Goal: Information Seeking & Learning: Learn about a topic

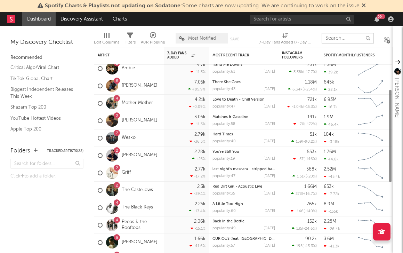
click at [354, 39] on input "text" at bounding box center [348, 38] width 52 height 10
type input "[PERSON_NAME]"
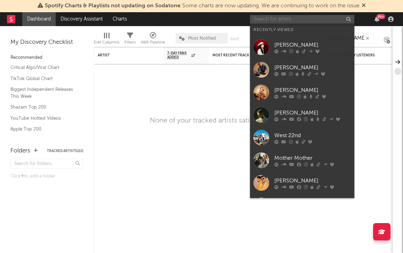
click at [316, 20] on input "text" at bounding box center [302, 19] width 104 height 9
type input "m"
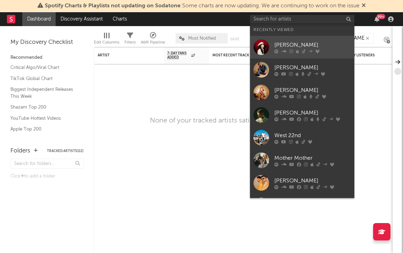
click at [284, 43] on div "[PERSON_NAME]" at bounding box center [312, 45] width 77 height 8
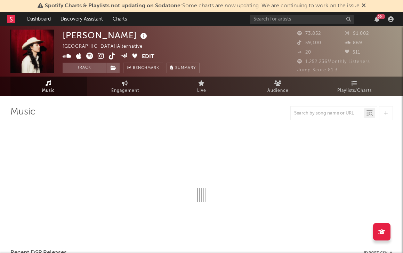
select select "6m"
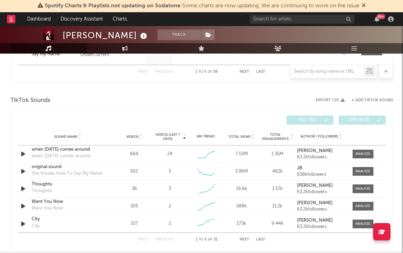
scroll to position [435, 0]
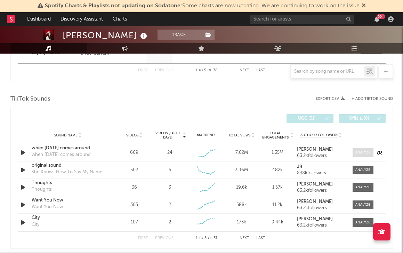
click at [360, 155] on div at bounding box center [362, 152] width 15 height 5
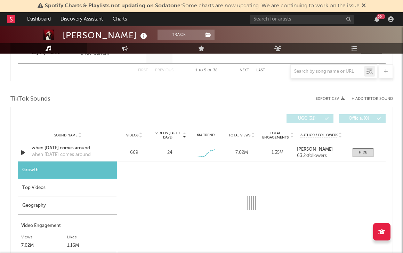
select select "6m"
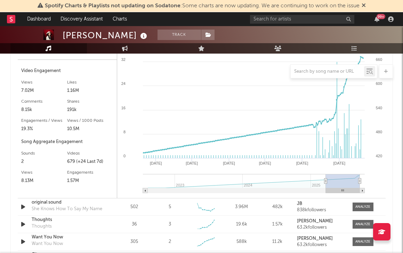
scroll to position [654, 0]
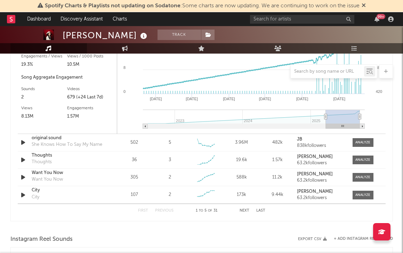
click at [244, 210] on button "Next" at bounding box center [245, 211] width 10 height 4
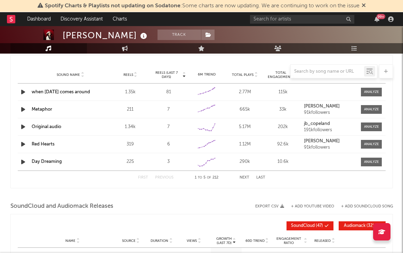
scroll to position [649, 0]
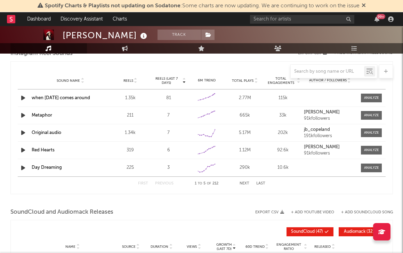
click at [239, 118] on div "665k" at bounding box center [244, 115] width 35 height 7
click at [39, 136] on div "Original audio" at bounding box center [71, 132] width 78 height 7
click at [35, 134] on link "Original audio" at bounding box center [47, 132] width 30 height 5
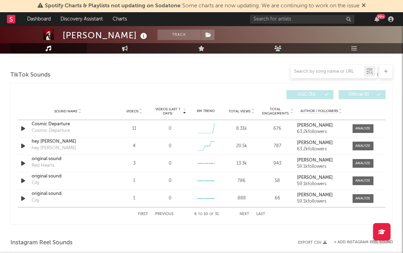
scroll to position [459, 0]
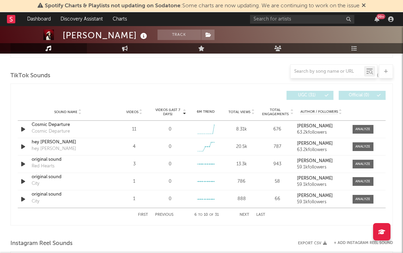
click at [147, 217] on div "First Previous 6 to 10 of 31 Next Last" at bounding box center [201, 215] width 127 height 14
click at [145, 214] on button "First" at bounding box center [143, 215] width 10 height 4
select select "6m"
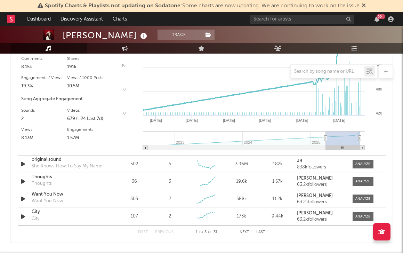
scroll to position [635, 0]
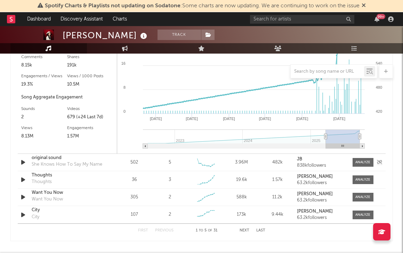
click at [49, 159] on div "original sound" at bounding box center [68, 157] width 73 height 7
click at [39, 176] on div "Thoughts" at bounding box center [68, 175] width 73 height 7
click at [70, 204] on div "Want You Now Want You Now" at bounding box center [68, 197] width 73 height 16
click at [65, 195] on div "Want You Now" at bounding box center [68, 192] width 73 height 7
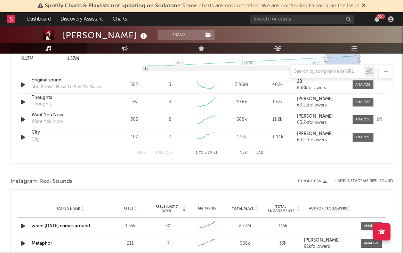
scroll to position [800, 0]
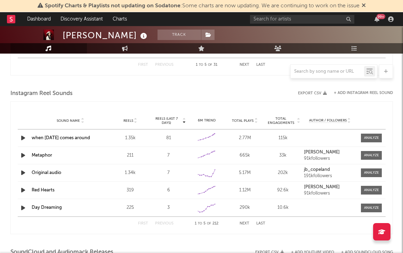
click at [243, 226] on div "First Previous 1 to 5 of 212 Next Last" at bounding box center [201, 224] width 127 height 14
click at [243, 224] on button "Next" at bounding box center [245, 224] width 10 height 4
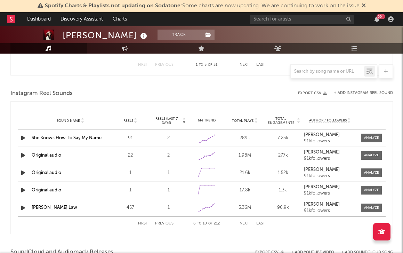
click at [243, 224] on button "Next" at bounding box center [245, 224] width 10 height 4
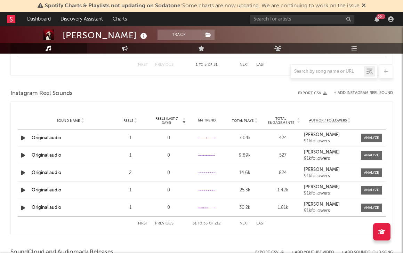
click at [243, 224] on button "Next" at bounding box center [245, 224] width 10 height 4
click at [140, 225] on div "First Previous 36 to 40 of 212 Next Last" at bounding box center [201, 224] width 127 height 14
click at [140, 224] on button "First" at bounding box center [143, 224] width 10 height 4
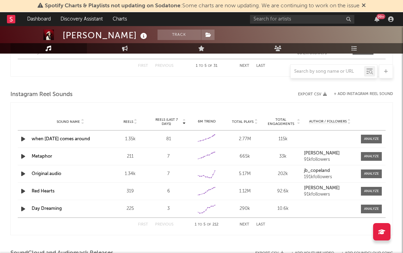
scroll to position [802, 0]
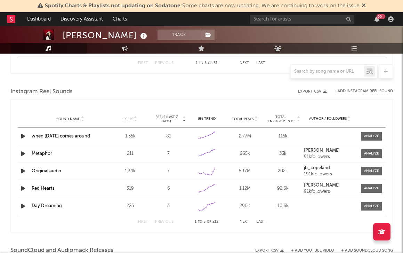
click at [244, 223] on button "Next" at bounding box center [245, 222] width 10 height 4
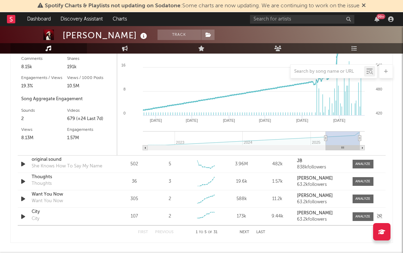
scroll to position [634, 0]
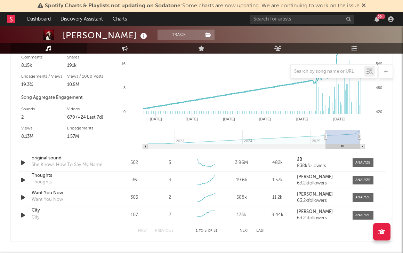
click at [241, 224] on div "First Previous 1 to 5 of 31 Next Last" at bounding box center [201, 231] width 127 height 14
click at [241, 229] on button "Next" at bounding box center [245, 231] width 10 height 4
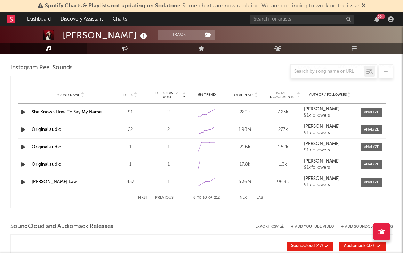
click at [46, 183] on link "[PERSON_NAME] Law" at bounding box center [55, 181] width 46 height 5
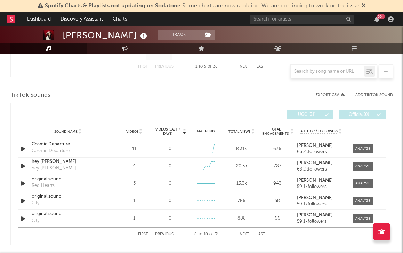
scroll to position [439, 0]
click at [138, 233] on button "First" at bounding box center [143, 235] width 10 height 4
select select "6m"
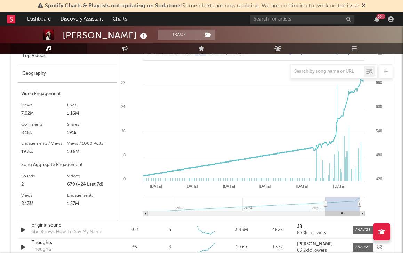
scroll to position [651, 0]
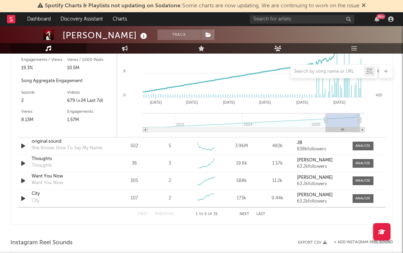
click at [242, 217] on div "First Previous 1 to 5 of 31 Next Last" at bounding box center [201, 214] width 127 height 14
click at [242, 213] on button "Next" at bounding box center [245, 214] width 10 height 4
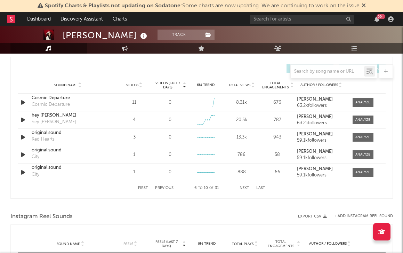
scroll to position [484, 0]
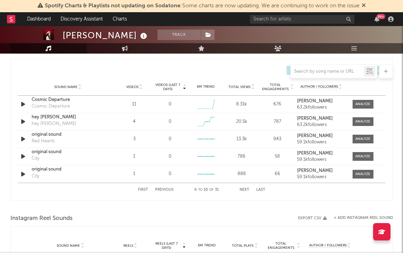
click at [241, 188] on button "Next" at bounding box center [245, 190] width 10 height 4
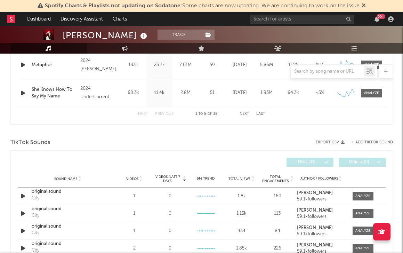
scroll to position [179, 0]
